Goal: Task Accomplishment & Management: Complete application form

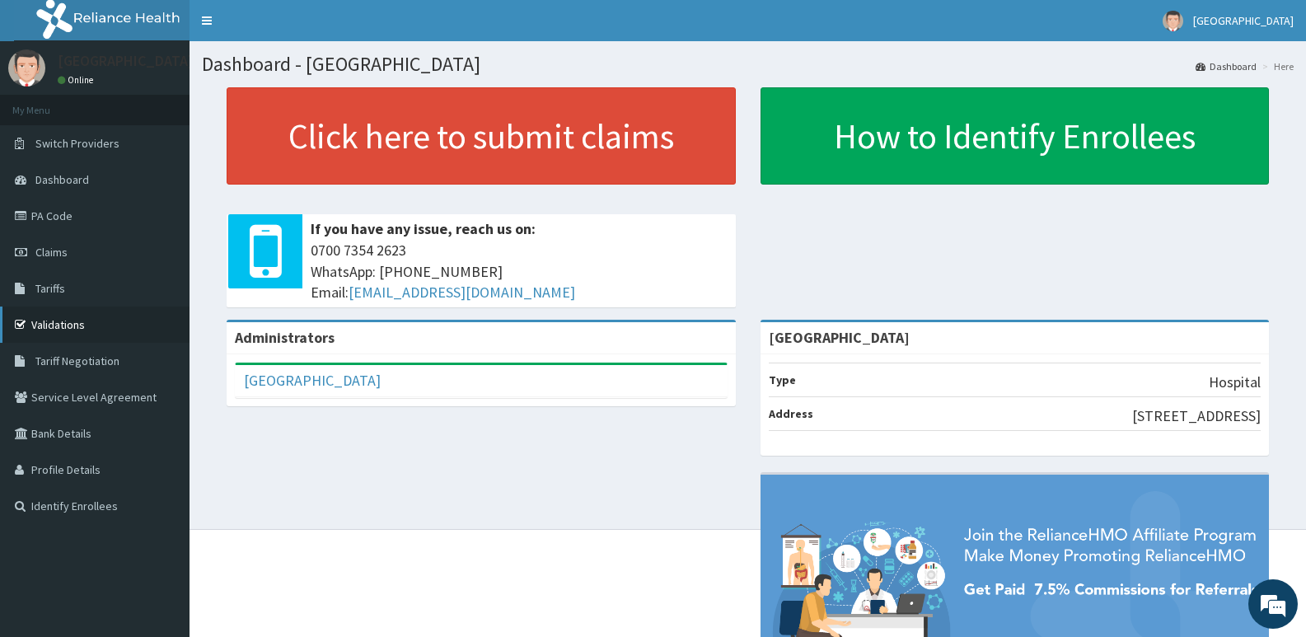
click at [66, 321] on link "Validations" at bounding box center [95, 325] width 190 height 36
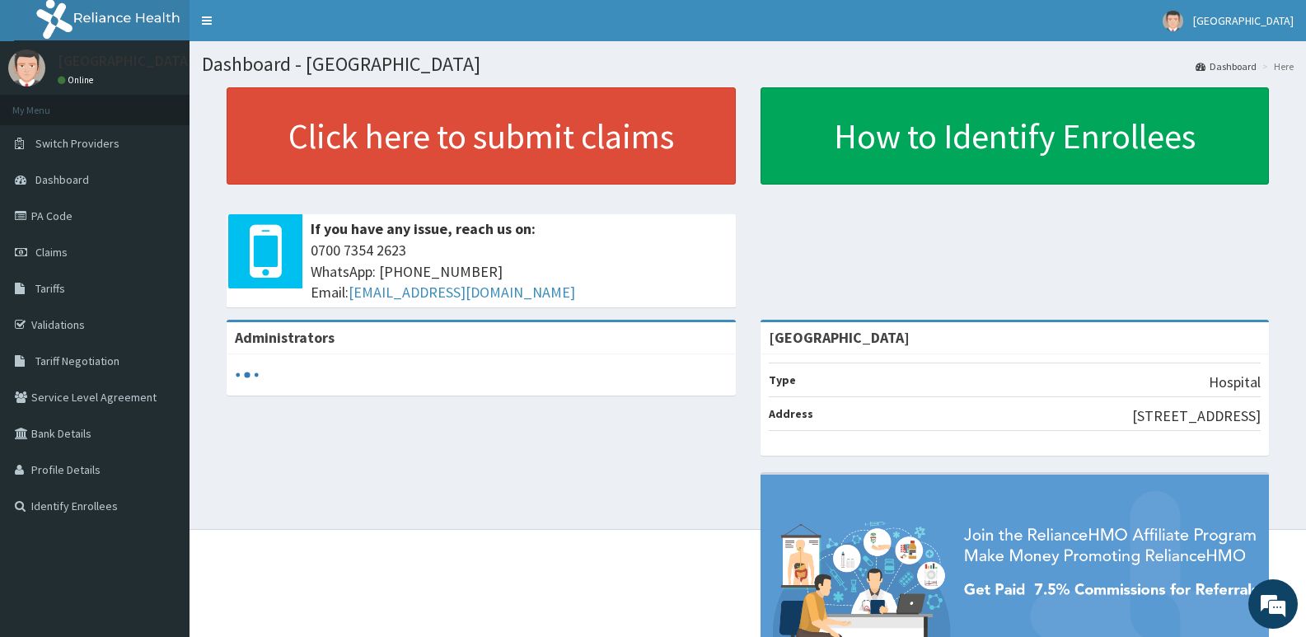
click at [491, 142] on link "Click here to submit claims" at bounding box center [481, 135] width 509 height 97
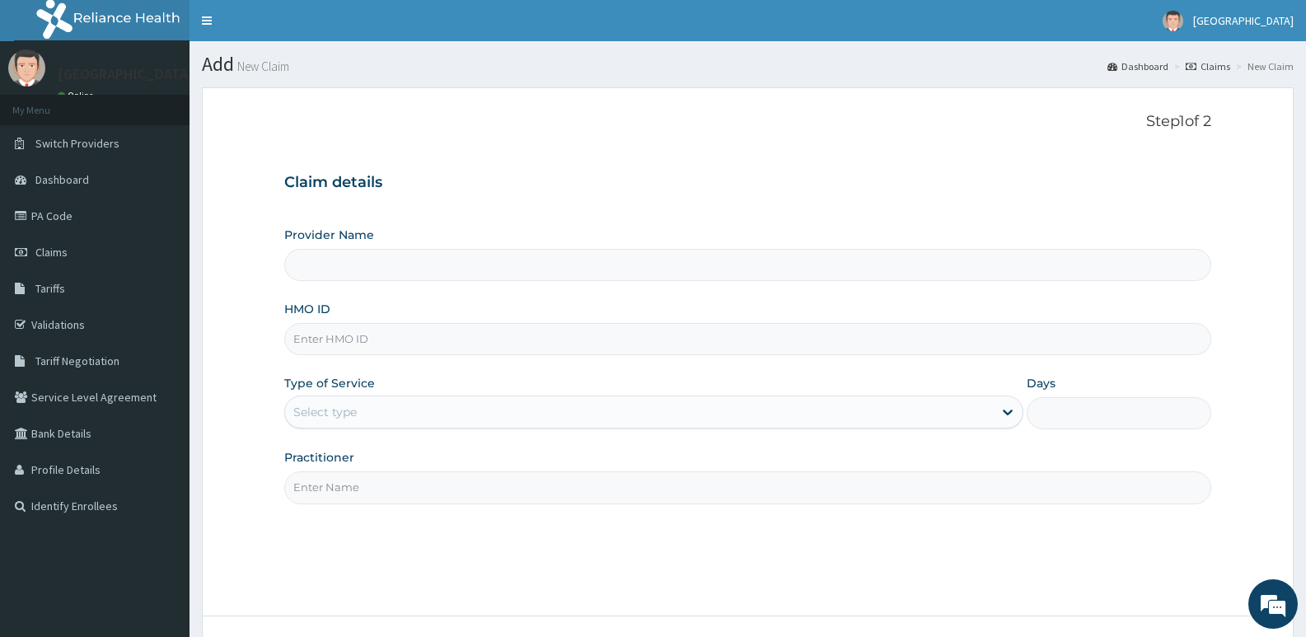
type input "[GEOGRAPHIC_DATA]"
click at [410, 336] on input "HMO ID" at bounding box center [747, 339] width 927 height 32
paste input "PRS/10394/E"
type input "PRS/10394/E"
click at [363, 400] on div "Select type" at bounding box center [638, 412] width 707 height 26
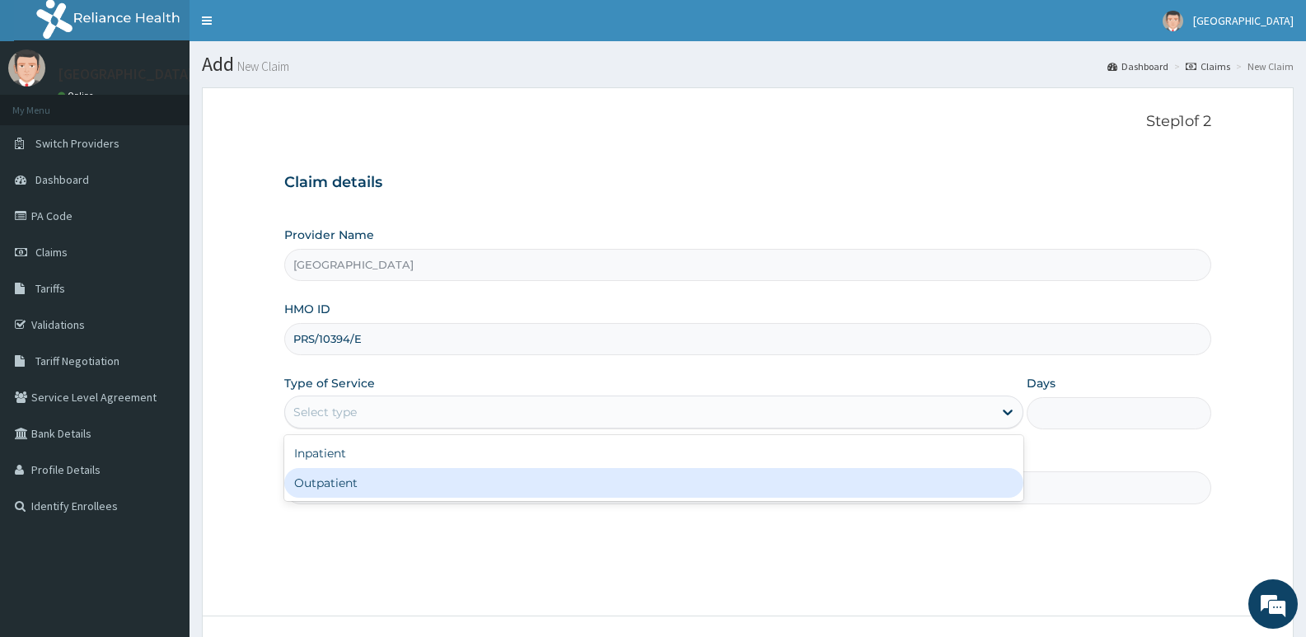
click at [373, 483] on div "Outpatient" at bounding box center [653, 483] width 738 height 30
type input "1"
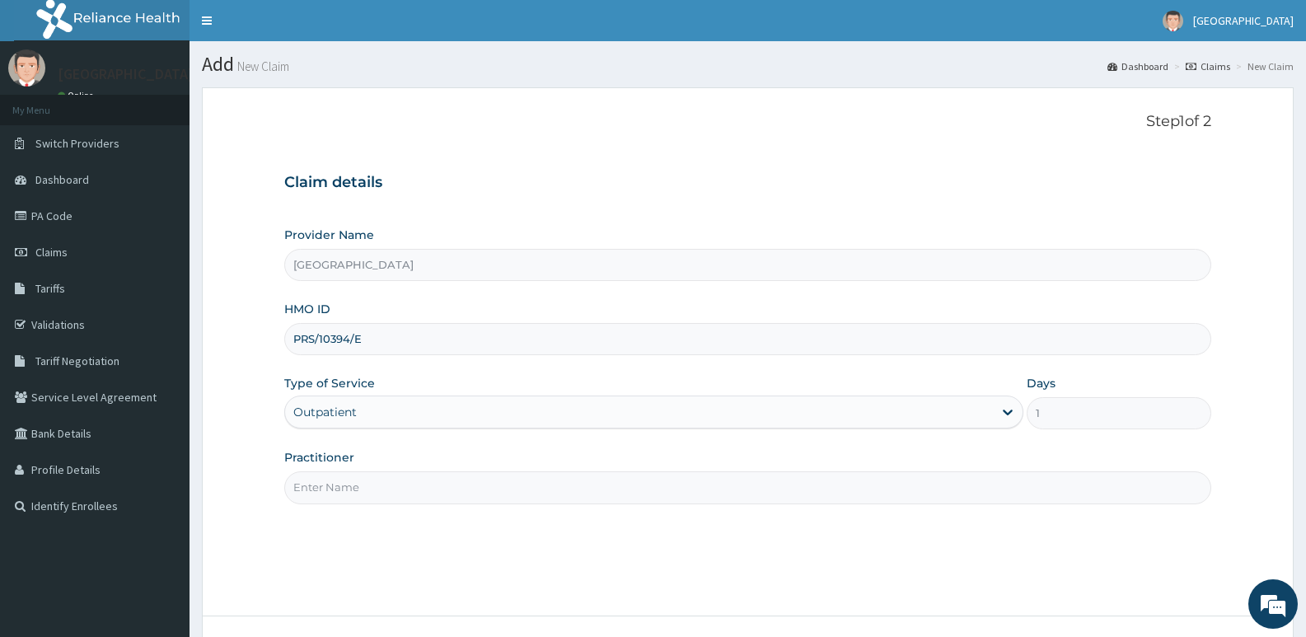
click at [372, 483] on input "Practitioner" at bounding box center [747, 487] width 927 height 32
click at [357, 413] on div "Outpatient" at bounding box center [324, 412] width 63 height 16
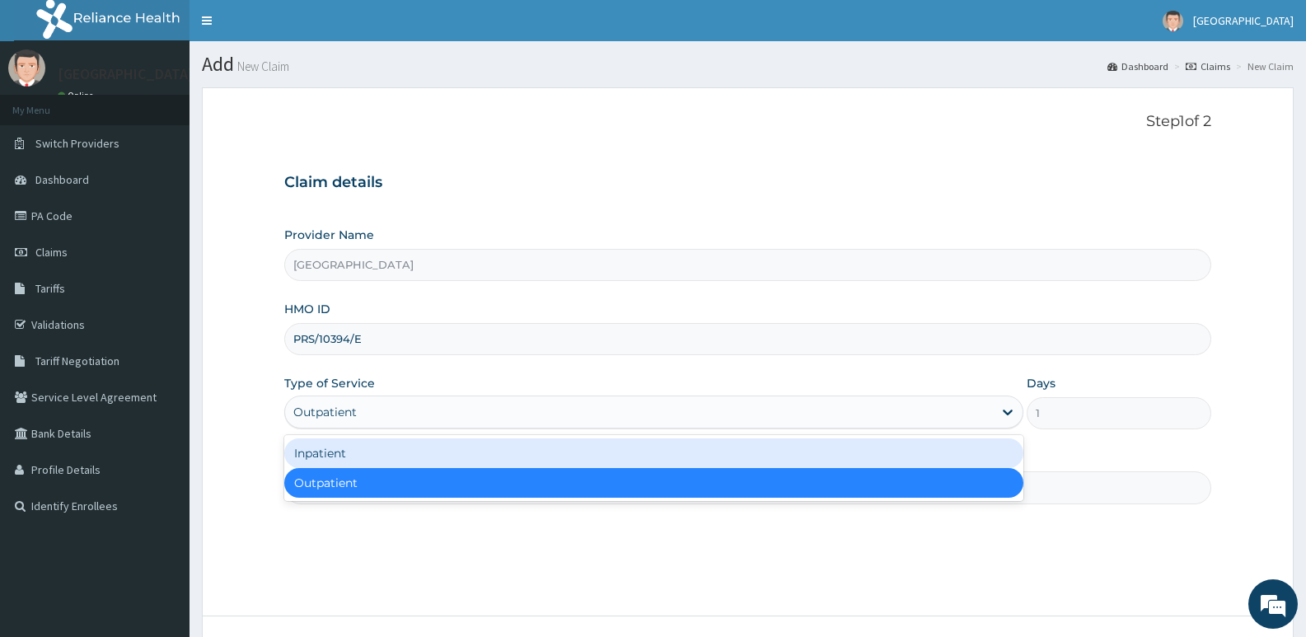
click at [352, 458] on div "Inpatient" at bounding box center [653, 453] width 738 height 30
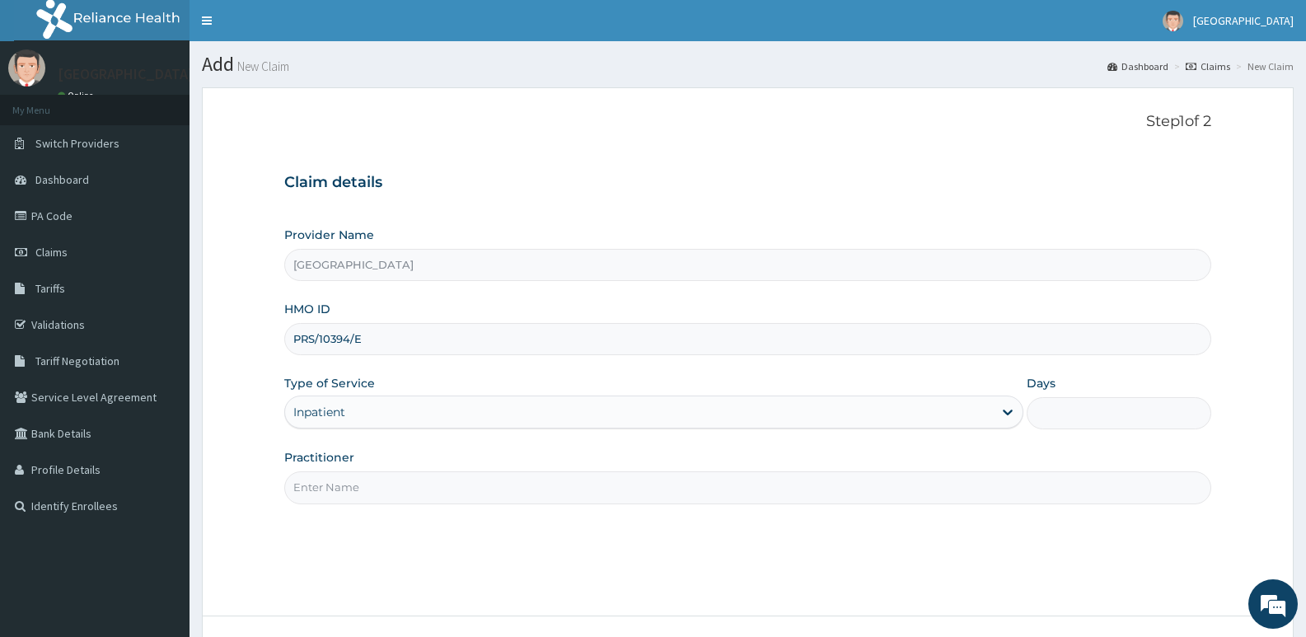
click at [372, 397] on div "Inpatient" at bounding box center [653, 412] width 738 height 33
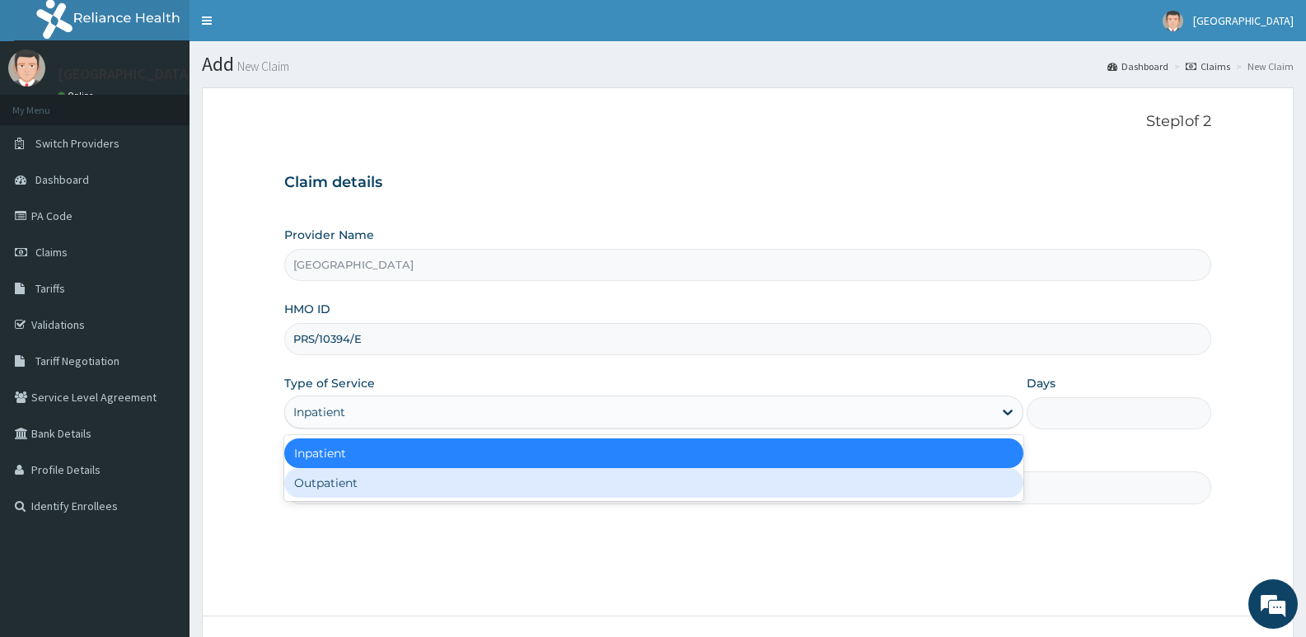
click at [345, 478] on div "Outpatient" at bounding box center [653, 483] width 738 height 30
type input "1"
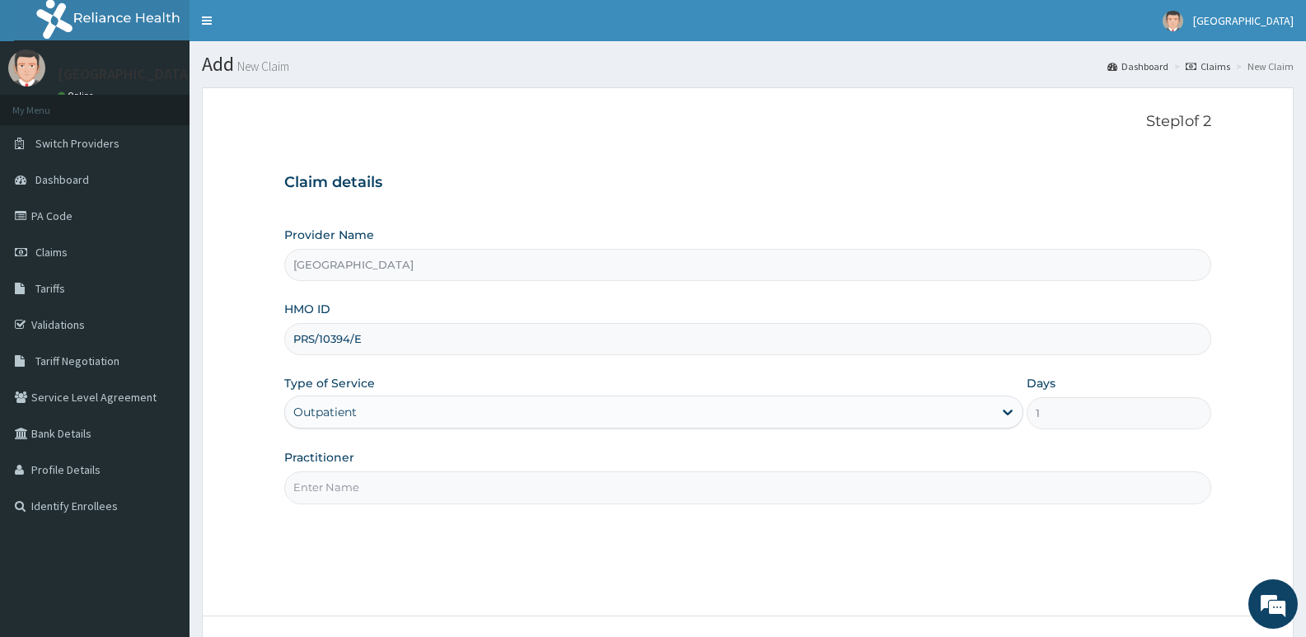
click at [345, 478] on input "Practitioner" at bounding box center [747, 487] width 927 height 32
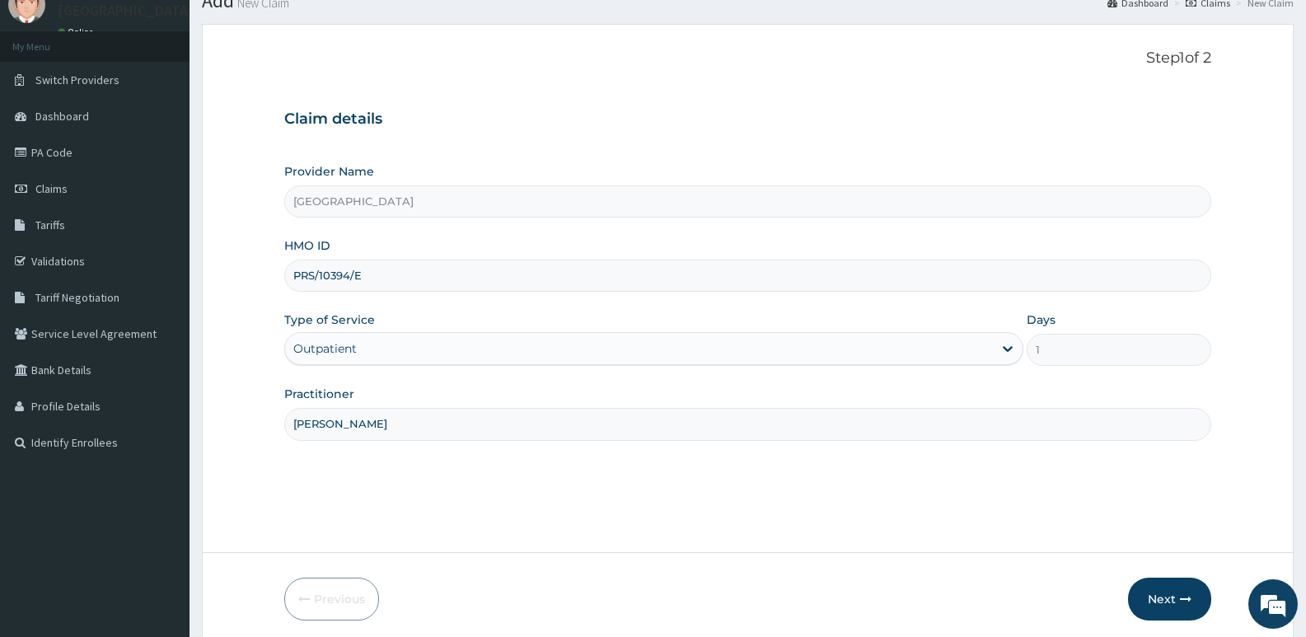
scroll to position [127, 0]
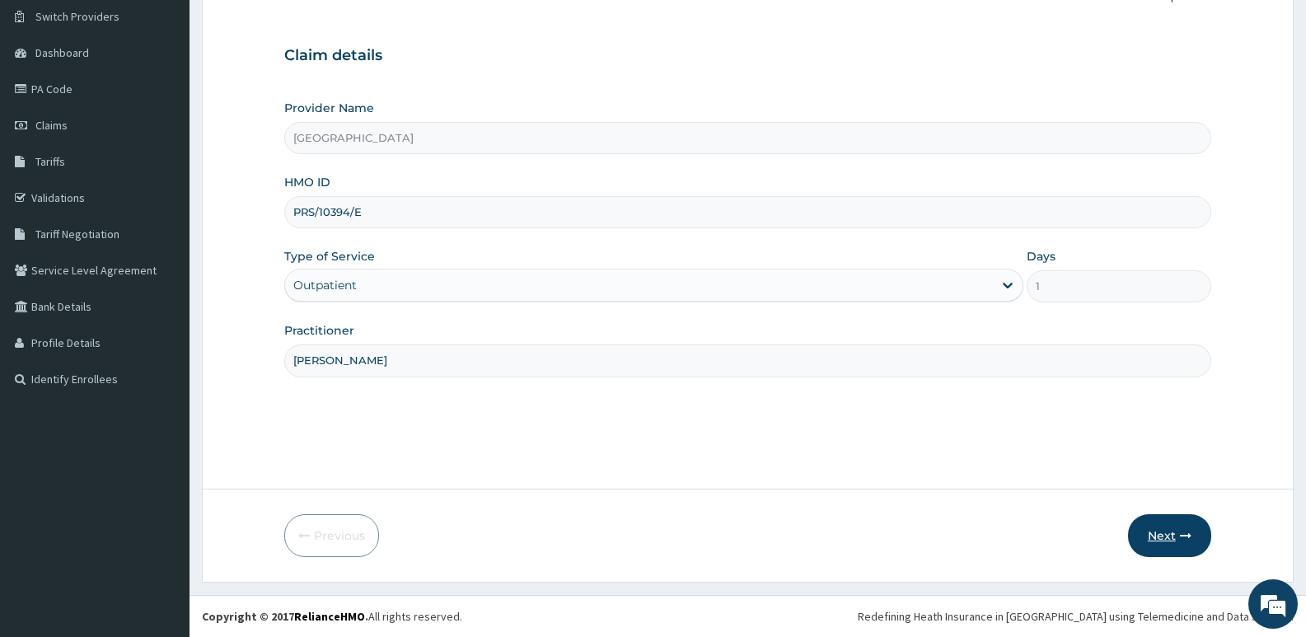
type input "DR ARINZE"
click at [1163, 532] on button "Next" at bounding box center [1169, 535] width 83 height 43
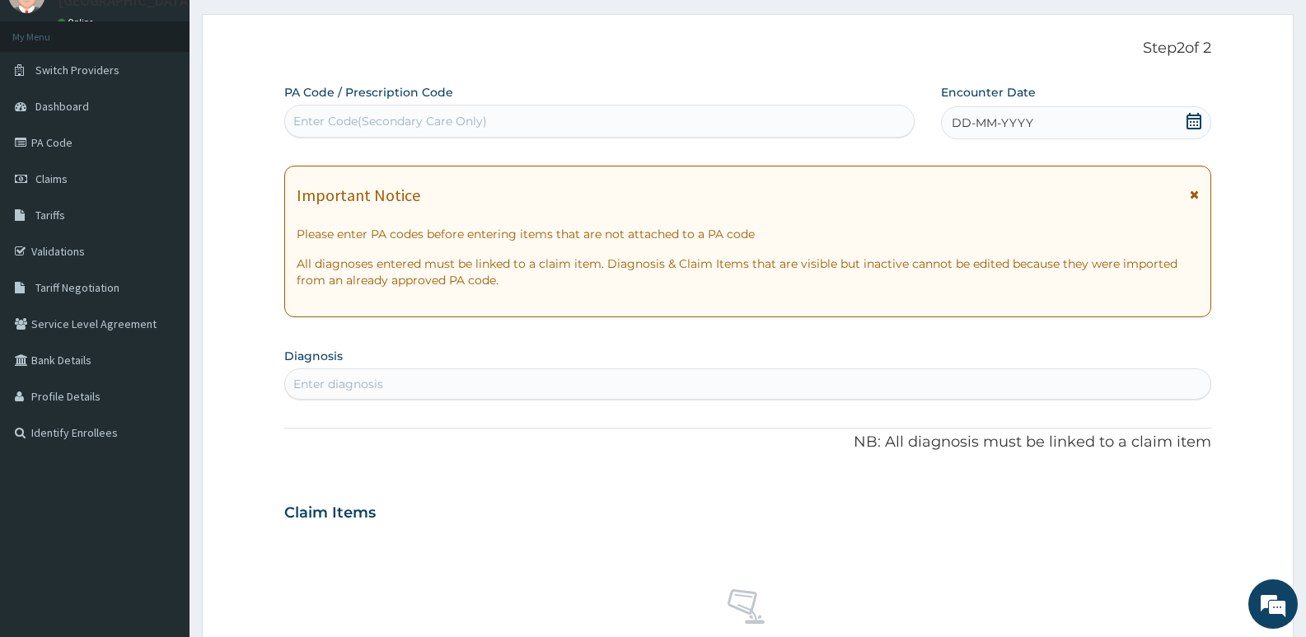
scroll to position [45, 0]
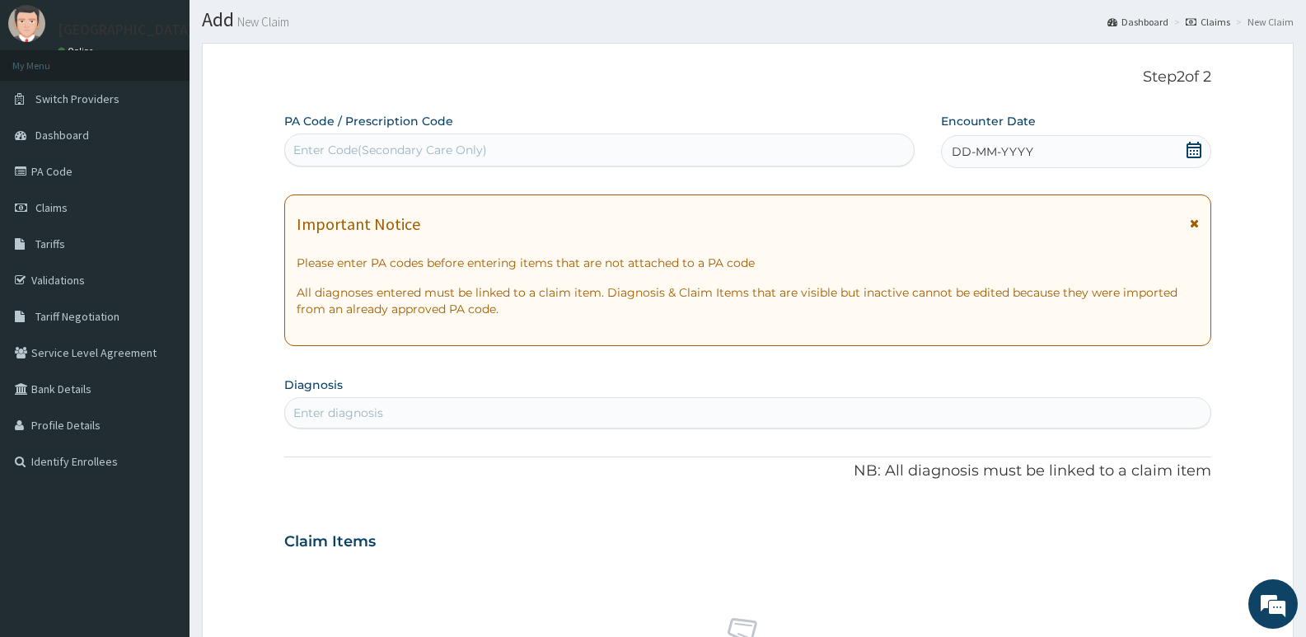
click at [518, 139] on div "Enter Code(Secondary Care Only)" at bounding box center [599, 150] width 629 height 26
paste input "PA/1F6696"
type input "PA/1F6696"
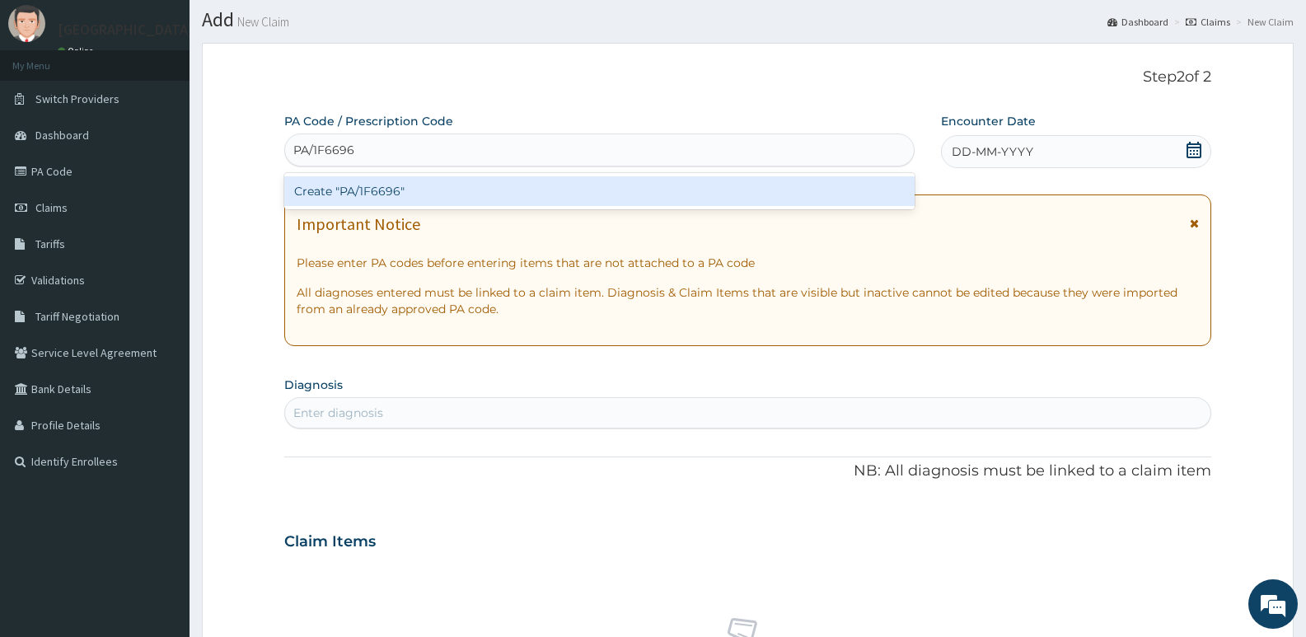
click at [483, 195] on div "Create "PA/1F6696"" at bounding box center [599, 191] width 630 height 30
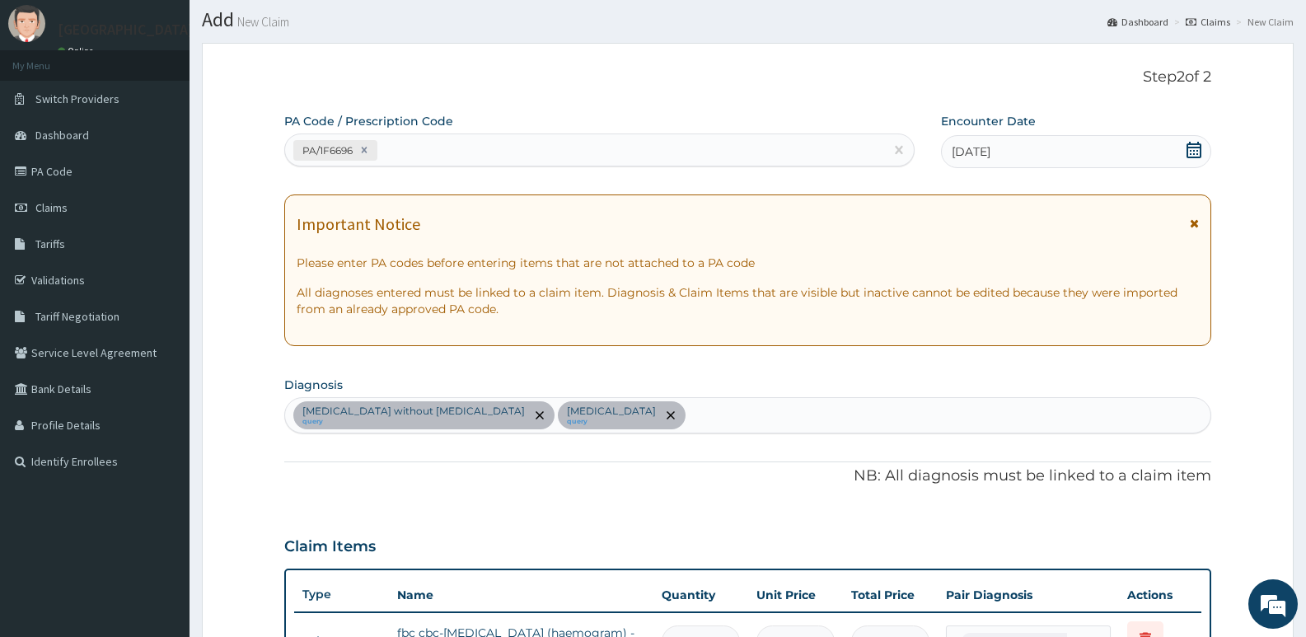
scroll to position [485, 0]
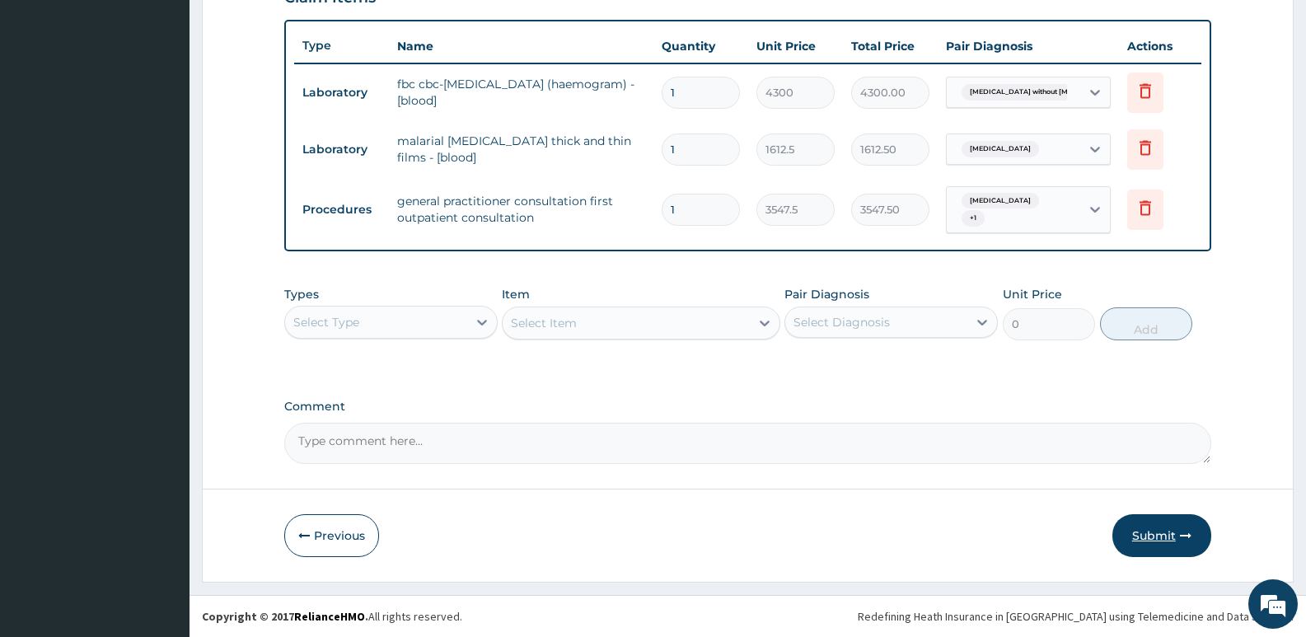
click at [1160, 545] on button "Submit" at bounding box center [1162, 535] width 99 height 43
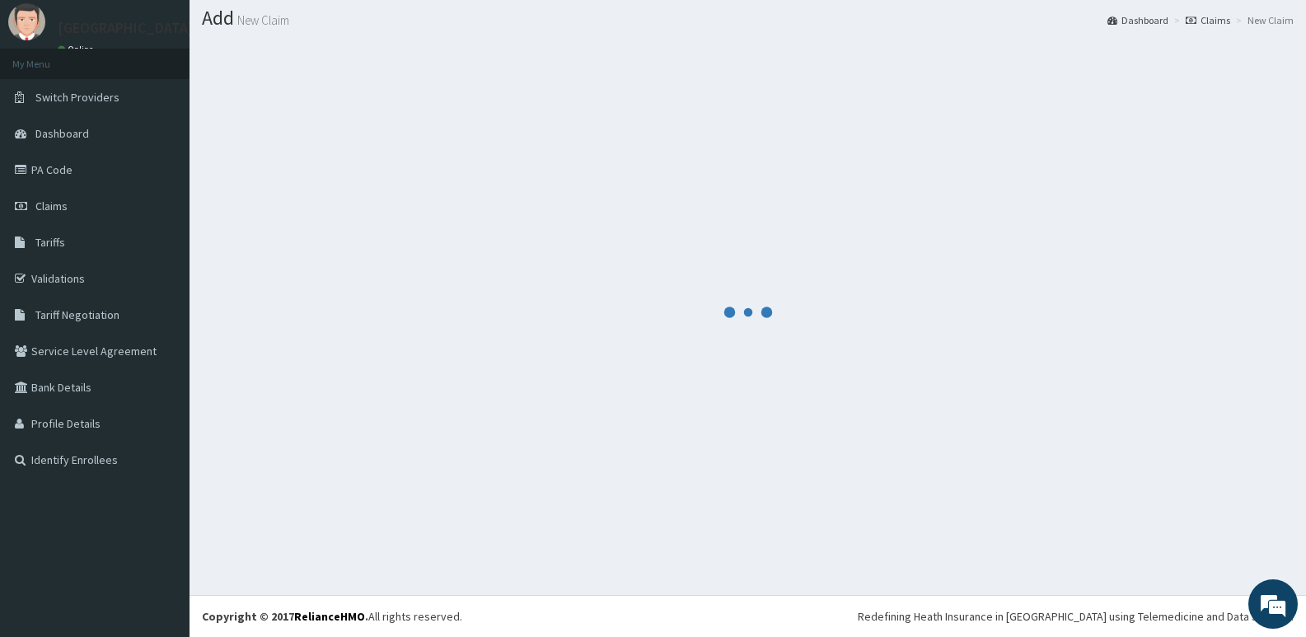
scroll to position [46, 0]
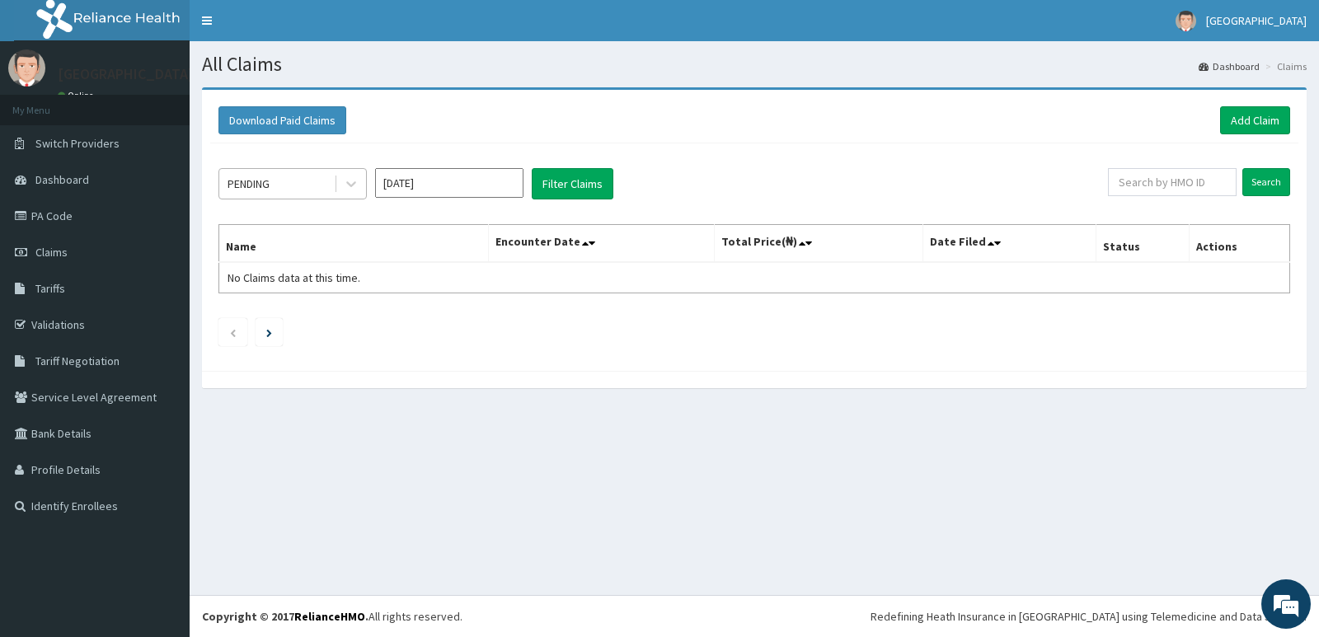
click at [257, 188] on div "PENDING" at bounding box center [248, 184] width 42 height 16
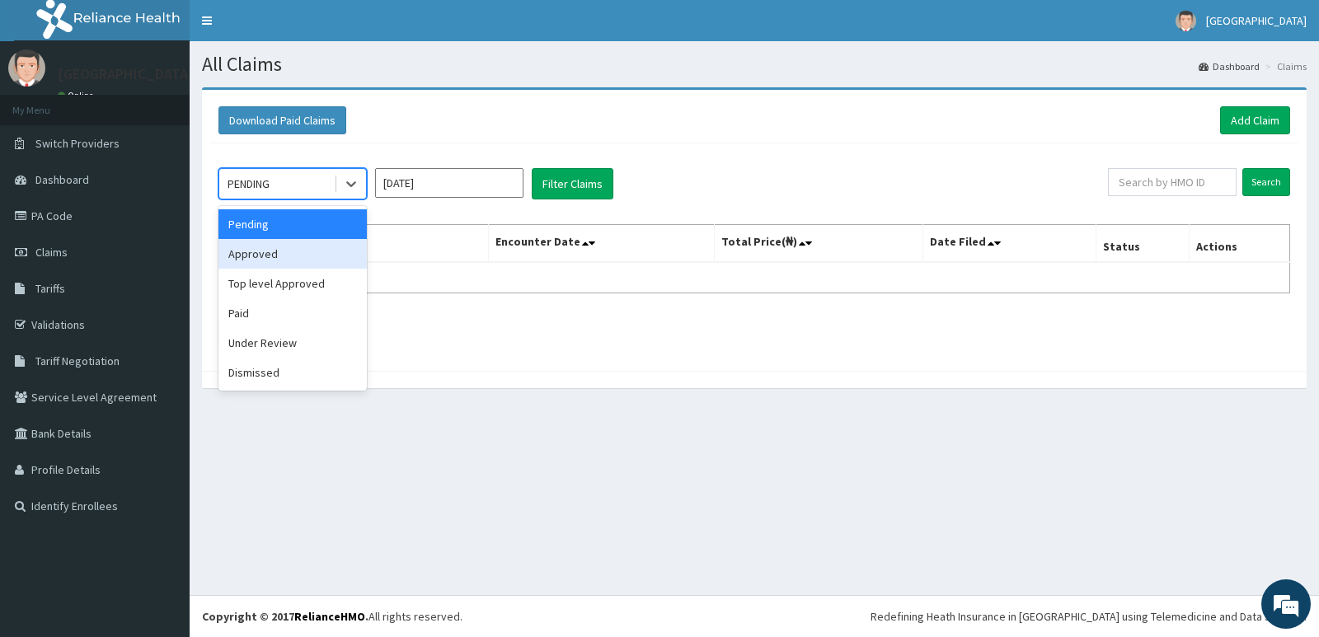
drag, startPoint x: 278, startPoint y: 263, endPoint x: 365, endPoint y: 243, distance: 89.6
click at [279, 261] on div "Approved" at bounding box center [292, 254] width 148 height 30
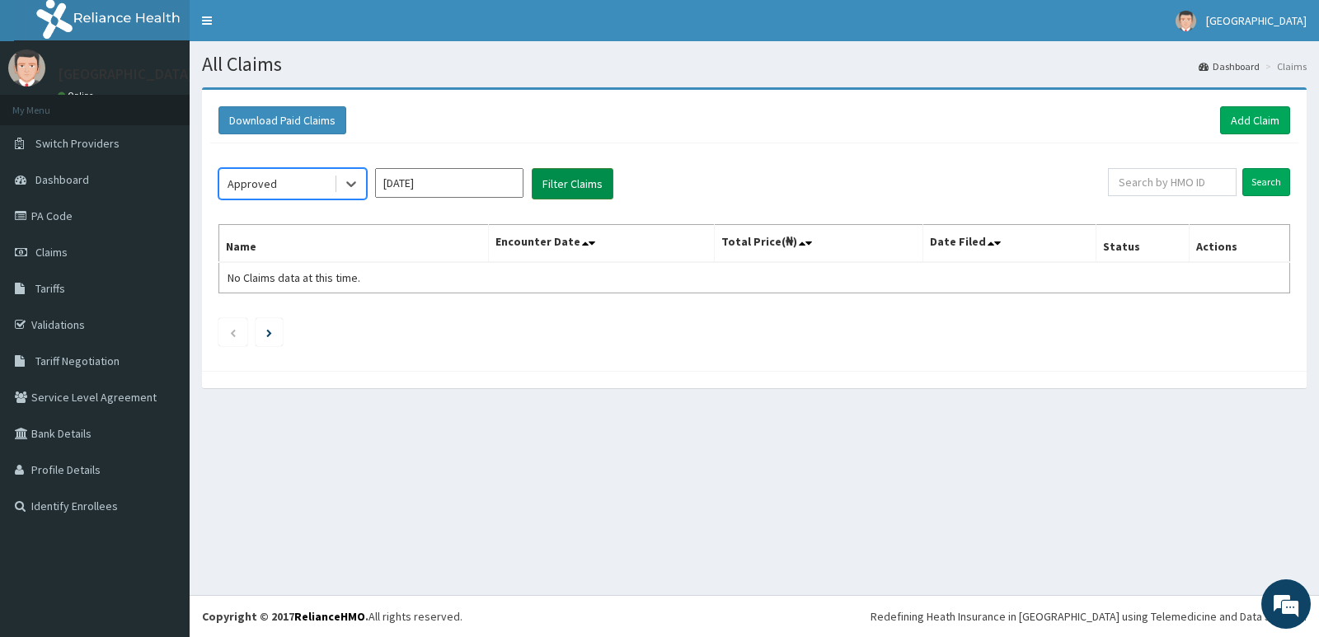
click at [544, 181] on button "Filter Claims" at bounding box center [573, 183] width 82 height 31
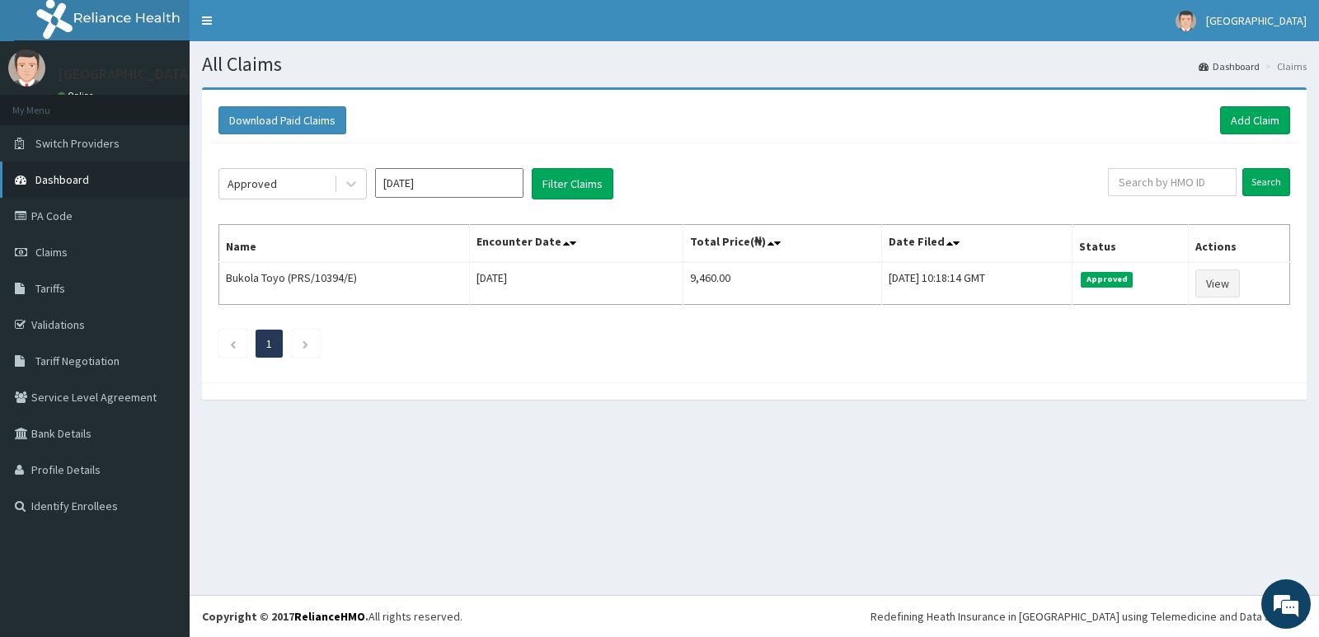
click at [36, 180] on span "Dashboard" at bounding box center [62, 179] width 54 height 15
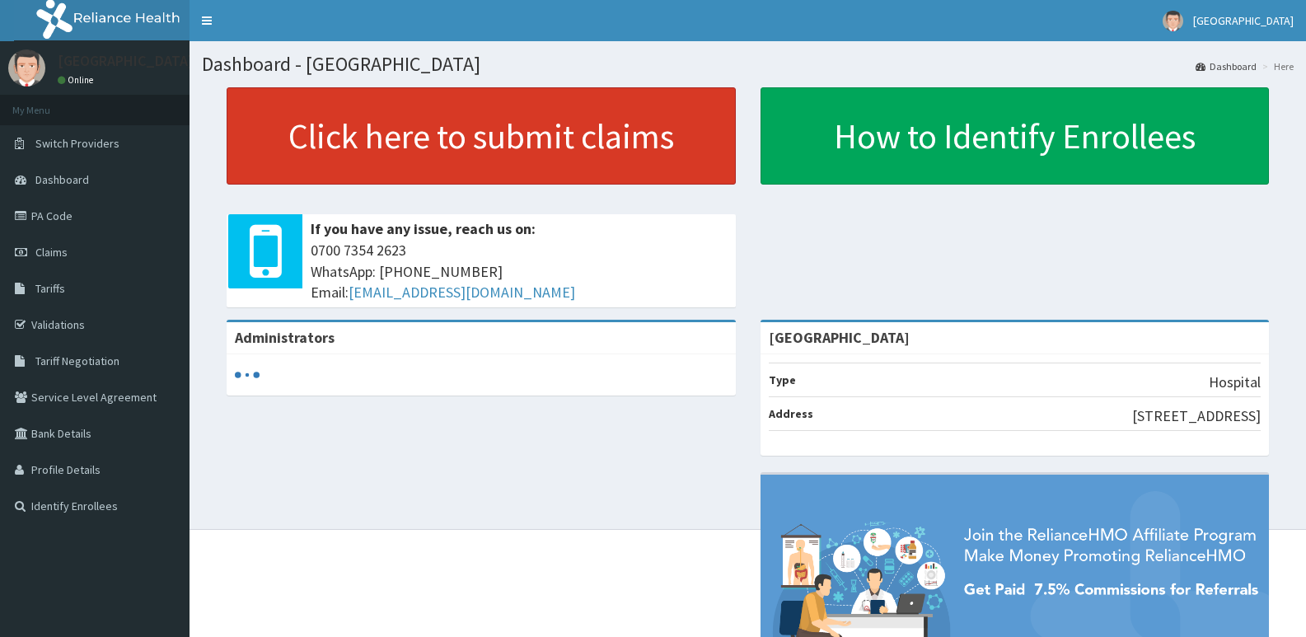
click at [575, 113] on link "Click here to submit claims" at bounding box center [481, 135] width 509 height 97
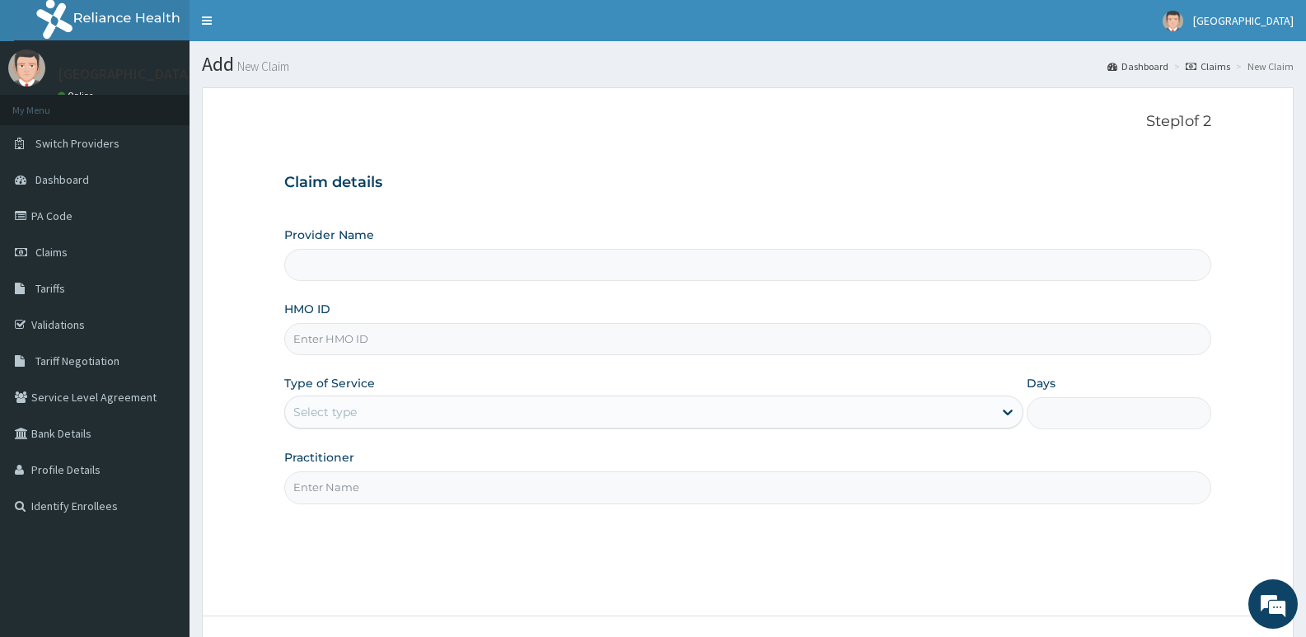
type input "[GEOGRAPHIC_DATA]"
click at [388, 346] on input "HMO ID" at bounding box center [747, 339] width 927 height 32
paste input "ISZ/10023/E"
type input "ISZ/10023/E"
click at [368, 403] on div "Select type" at bounding box center [638, 412] width 707 height 26
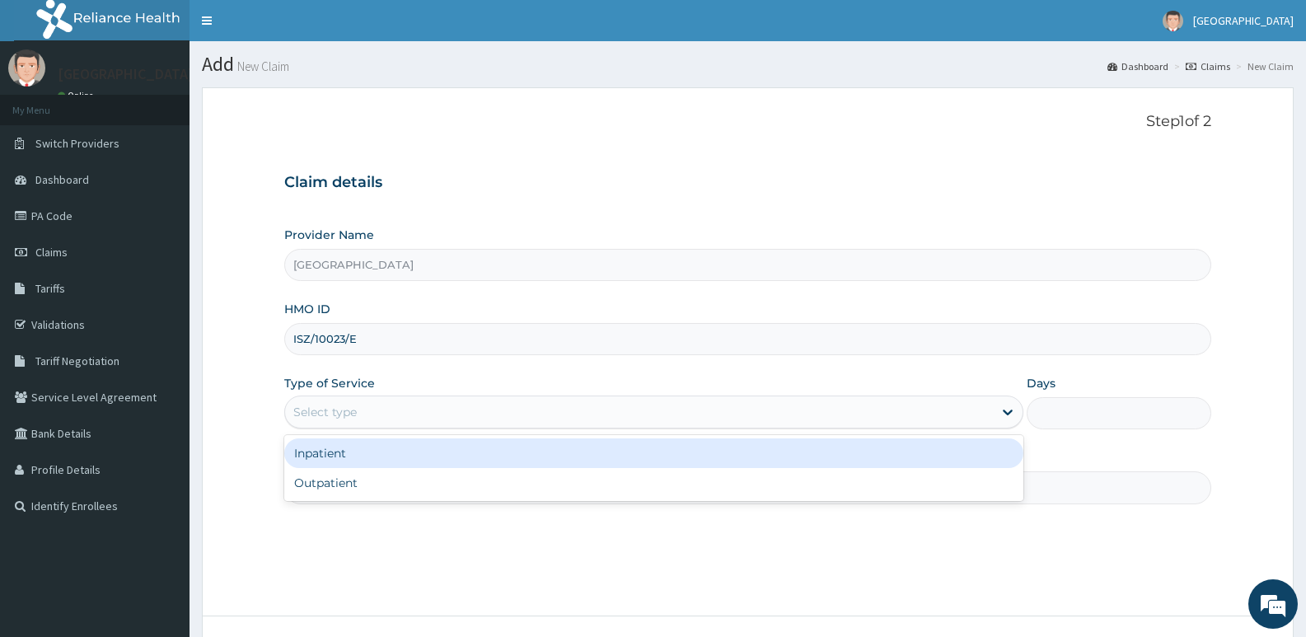
click at [350, 463] on div "Inpatient" at bounding box center [653, 453] width 738 height 30
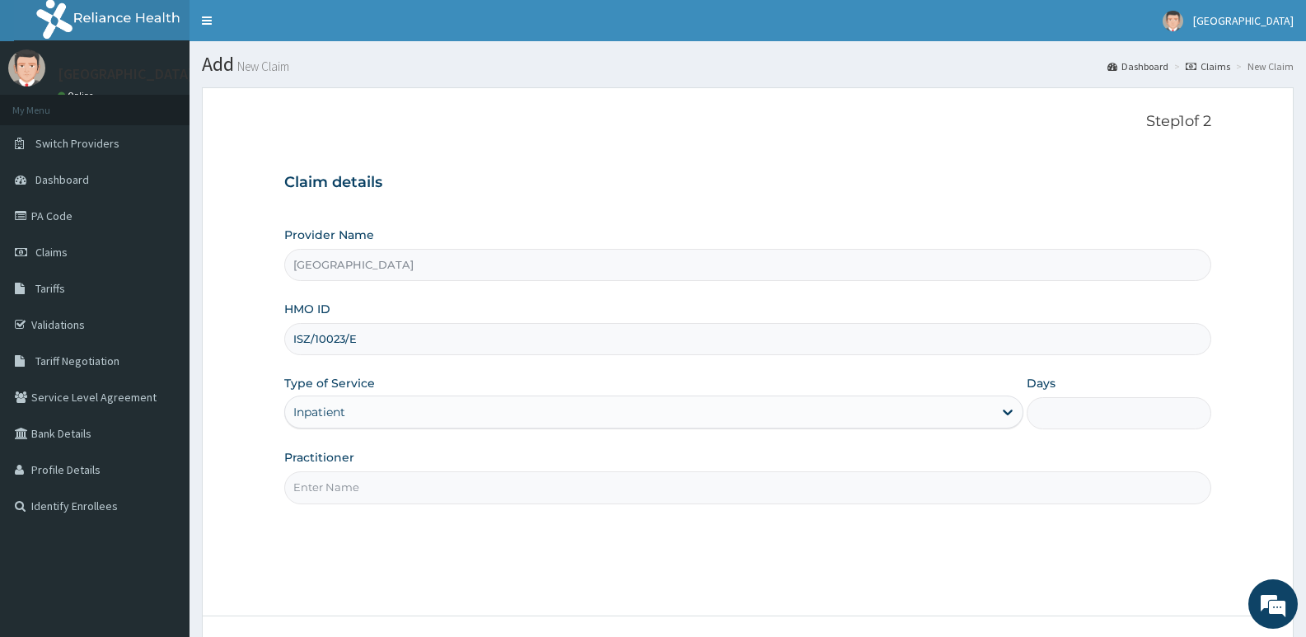
click at [1152, 413] on input "Days" at bounding box center [1119, 413] width 185 height 32
type input "2"
click at [476, 481] on input "Practitioner" at bounding box center [747, 487] width 927 height 32
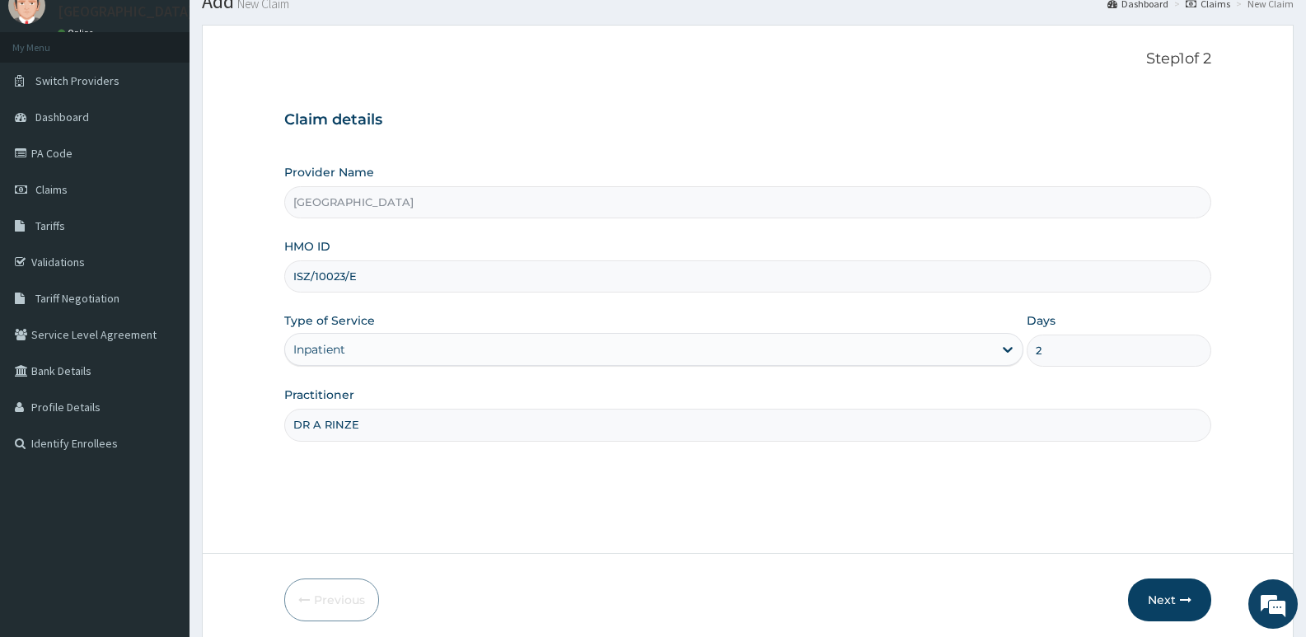
scroll to position [127, 0]
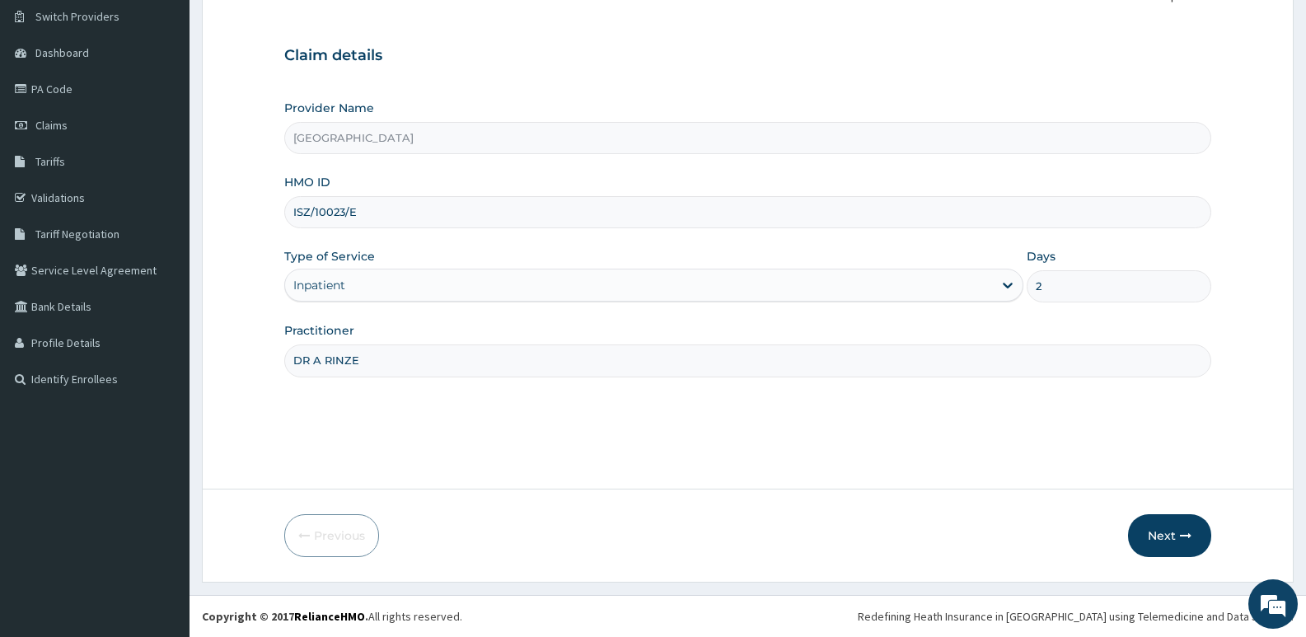
click at [321, 362] on input "DR A RINZE" at bounding box center [747, 361] width 927 height 32
type input "DR ARINZE"
click at [1170, 523] on button "Next" at bounding box center [1169, 535] width 83 height 43
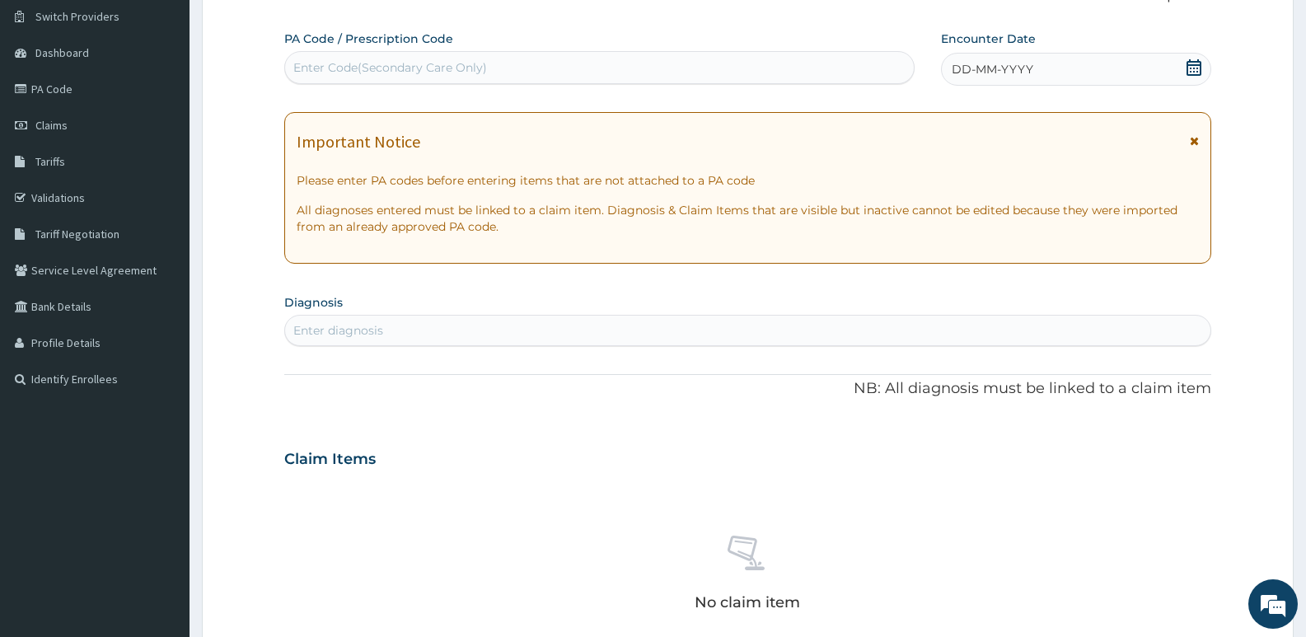
click at [433, 70] on div "Enter Code(Secondary Care Only)" at bounding box center [390, 67] width 194 height 16
paste input "PA/A4F9C4"
type input "PA/A4F9C4"
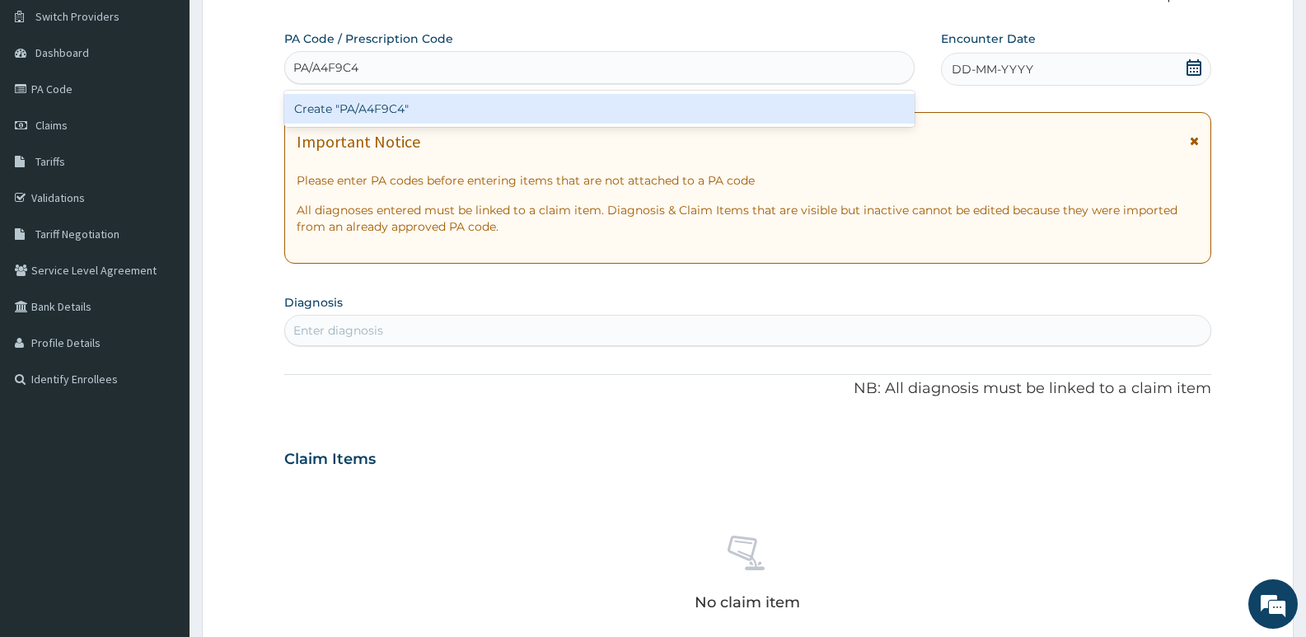
click at [432, 113] on div "Create "PA/A4F9C4"" at bounding box center [599, 109] width 630 height 30
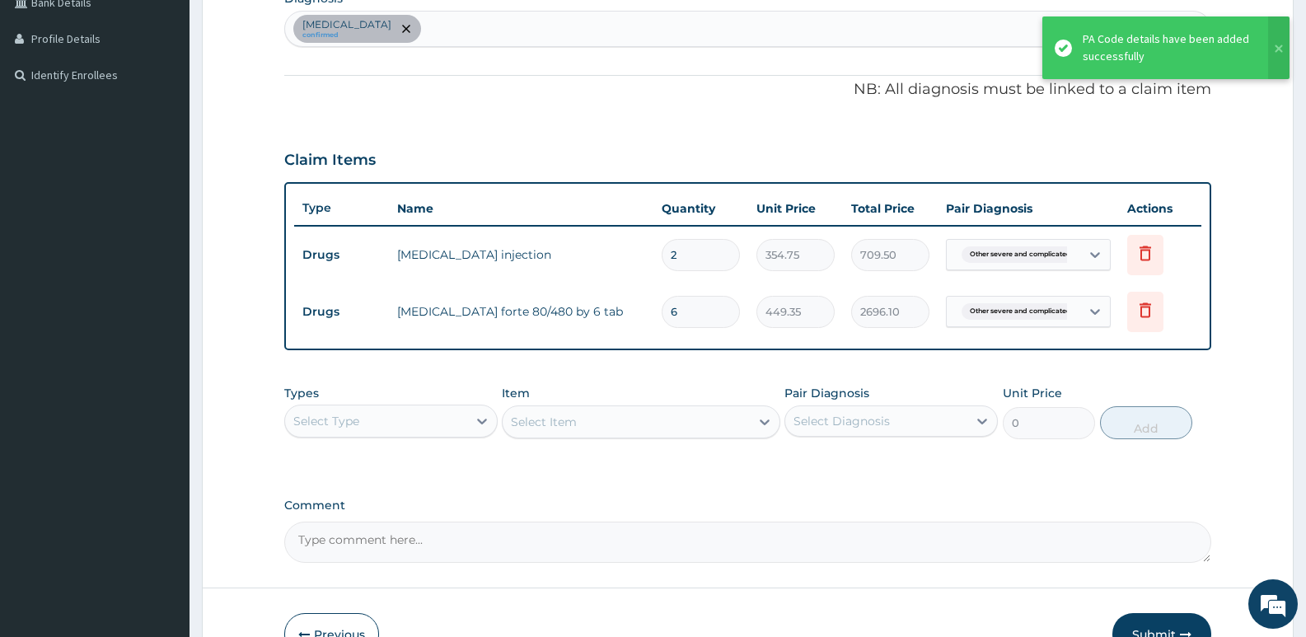
scroll to position [457, 0]
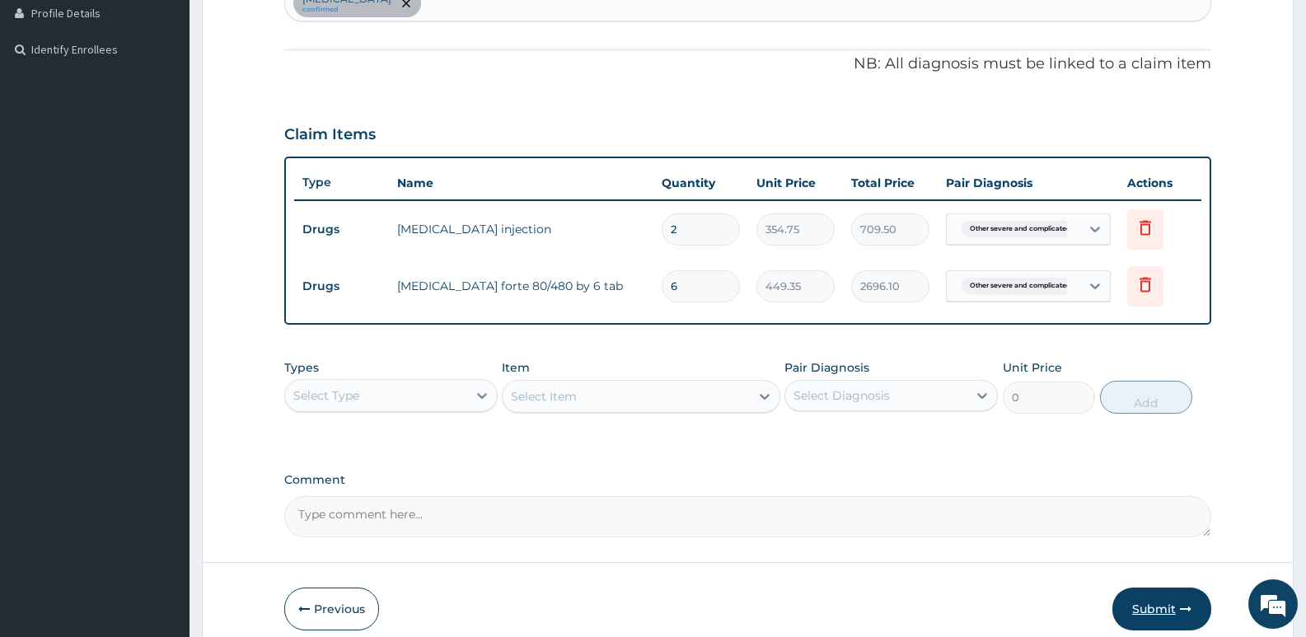
click at [1160, 606] on button "Submit" at bounding box center [1162, 609] width 99 height 43
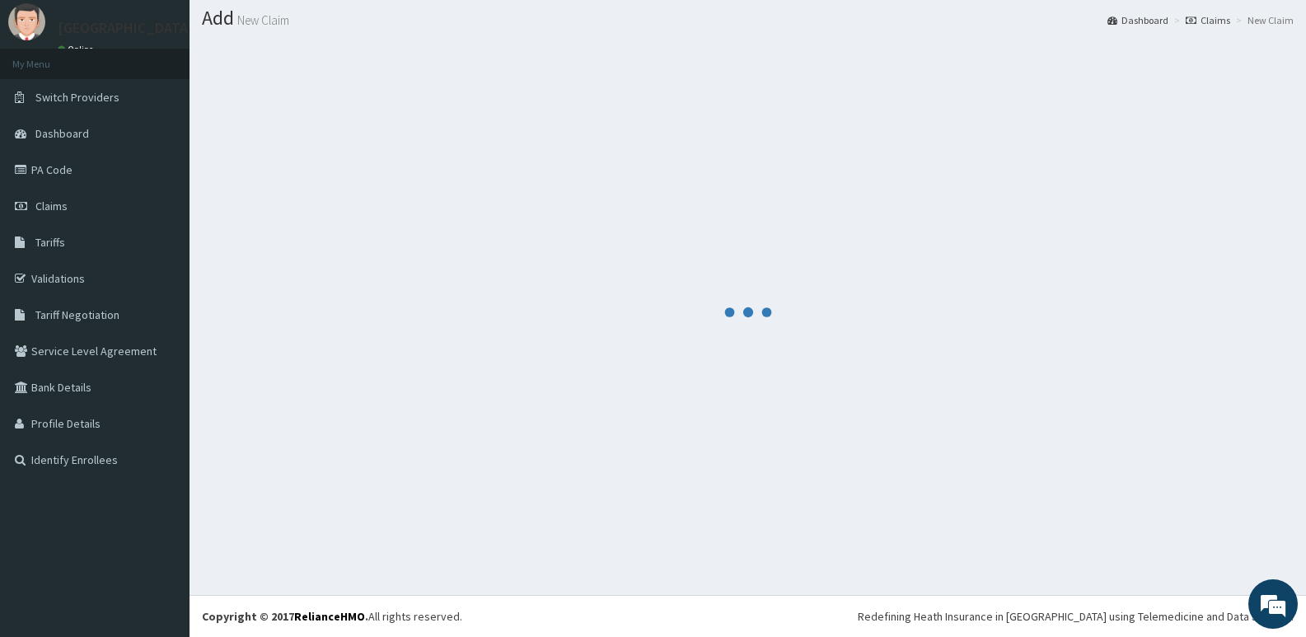
scroll to position [46, 0]
